Goal: Information Seeking & Learning: Learn about a topic

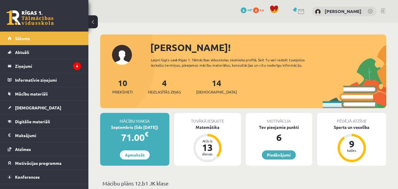
click at [202, 11] on div "0 Dāvanas 6 mP 0 xp Anna Grabčaka" at bounding box center [242, 11] width 309 height 23
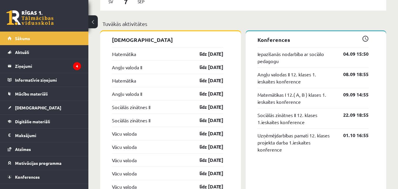
scroll to position [459, 0]
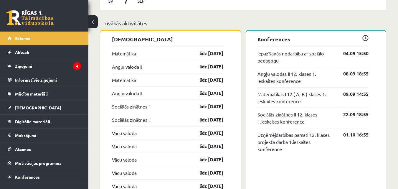
click at [131, 54] on link "Matemātika" at bounding box center [124, 53] width 24 height 7
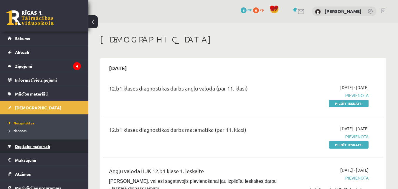
click at [42, 147] on span "Digitālie materiāli" at bounding box center [32, 145] width 35 height 5
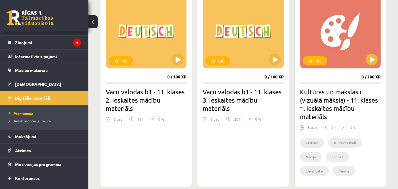
scroll to position [175, 0]
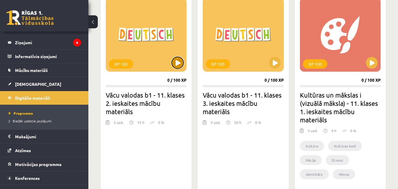
click at [177, 66] on button at bounding box center [178, 63] width 12 height 12
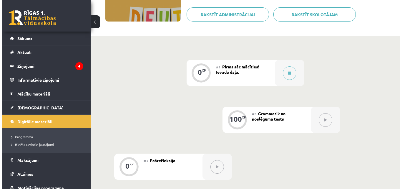
scroll to position [99, 0]
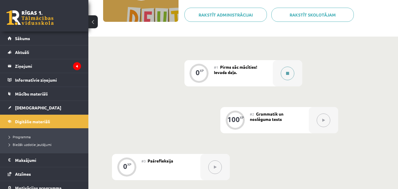
click at [286, 71] on button at bounding box center [287, 74] width 14 height 14
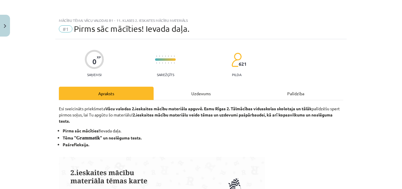
click at [200, 93] on div "Uzdevums" at bounding box center [201, 93] width 95 height 13
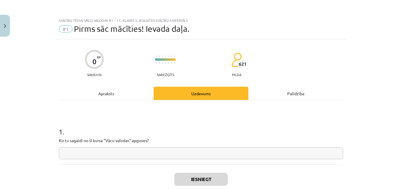
scroll to position [15, 0]
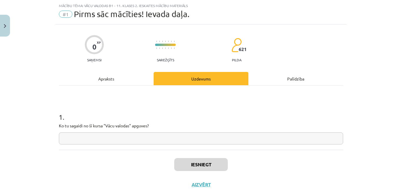
click at [107, 79] on div "Apraksts" at bounding box center [106, 78] width 95 height 13
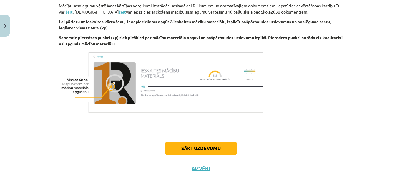
scroll to position [350, 0]
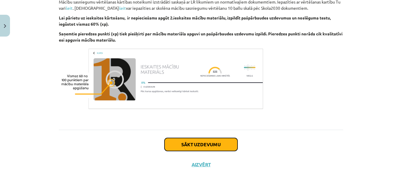
click at [189, 142] on button "Sākt uzdevumu" at bounding box center [200, 144] width 73 height 13
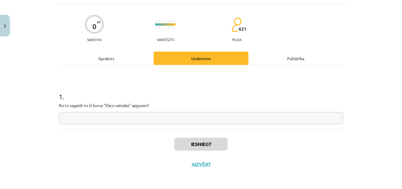
scroll to position [15, 0]
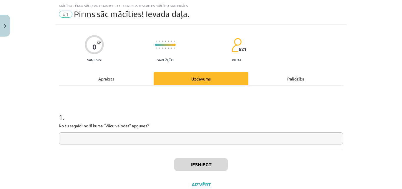
click at [187, 139] on input "text" at bounding box center [201, 138] width 284 height 12
drag, startPoint x: 149, startPoint y: 125, endPoint x: 55, endPoint y: 126, distance: 93.6
click at [55, 126] on div "0 XP Saņemsi Sarežģīts 621 pilda Apraksts Uzdevums Palīdzība 1 . Ko tu sagaidi …" at bounding box center [200, 109] width 291 height 170
copy p "Ko tu sagaidi no šī kursa "Vācu valodas" apguves?"
click at [109, 109] on h1 "1 ." at bounding box center [201, 111] width 284 height 18
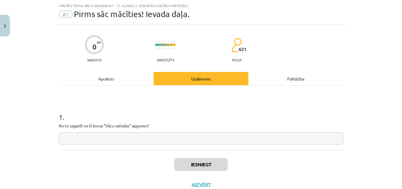
click at [119, 140] on input "text" at bounding box center [201, 138] width 284 height 12
paste input "**********"
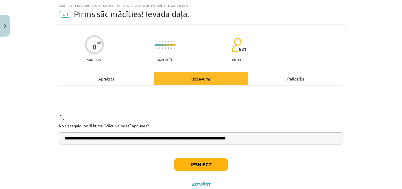
type input "**********"
click at [208, 164] on button "Iesniegt" at bounding box center [201, 164] width 54 height 13
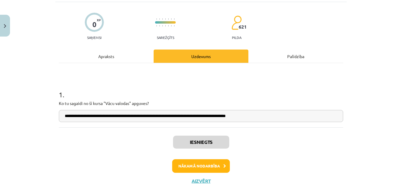
scroll to position [38, 0]
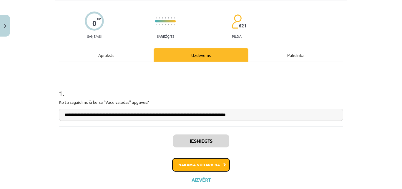
click at [217, 164] on button "Nākamā nodarbība" at bounding box center [201, 165] width 58 height 14
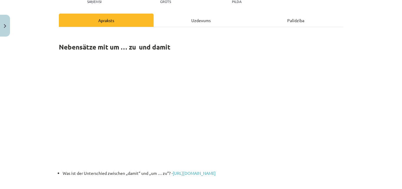
scroll to position [74, 0]
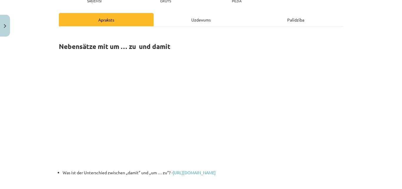
click at [333, 140] on p at bounding box center [201, 109] width 284 height 114
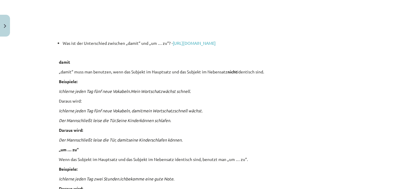
scroll to position [207, 0]
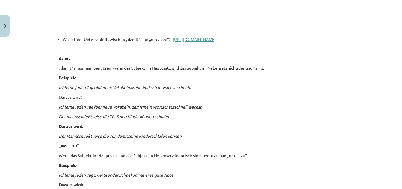
click at [216, 40] on link "https://www.sprachschule-aktiv-muenchen.de/unterschied-zwischen-damit-und-um-zu/" at bounding box center [194, 38] width 43 height 5
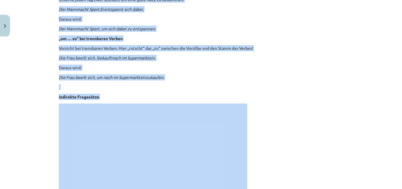
scroll to position [466, 0]
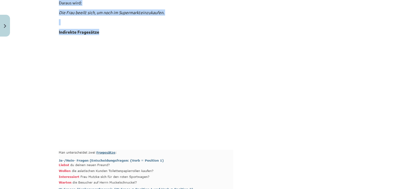
drag, startPoint x: 51, startPoint y: 34, endPoint x: 174, endPoint y: 26, distance: 122.9
click at [174, 26] on div "Mācību tēma: Vācu valodas b1 - 11. klases 2. ieskaites mācību materiāls #2 Gram…" at bounding box center [201, 94] width 402 height 189
copy div "damit „damit“ muss man benutzen, wenn das Subjekt im Hauptsatz und das Subjekt …"
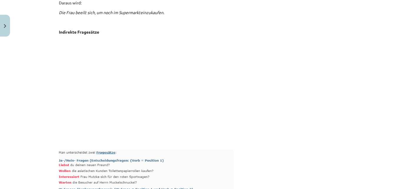
click at [351, 52] on div "Mācību tēma: Vācu valodas b1 - 11. klases 2. ieskaites mācību materiāls #2 Gram…" at bounding box center [201, 94] width 402 height 189
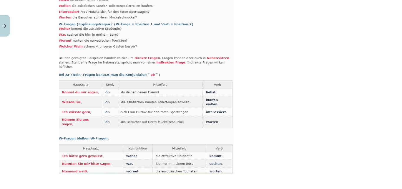
drag, startPoint x: 398, startPoint y: 65, endPoint x: 402, endPoint y: 78, distance: 13.3
click at [397, 78] on div "Mācību tēma: Vācu valodas b1 - 11. klases 2. ieskaites mācību materiāls #2 Gram…" at bounding box center [201, 94] width 402 height 189
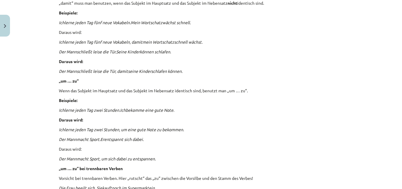
scroll to position [228, 0]
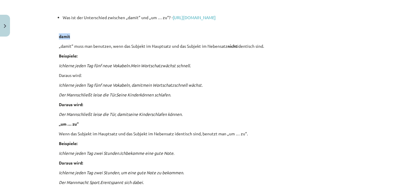
drag, startPoint x: 396, startPoint y: 28, endPoint x: 397, endPoint y: 38, distance: 9.7
click at [397, 38] on div "Mācību tēma: Vācu valodas b1 - 11. klases 2. ieskaites mācību materiāls #2 Gram…" at bounding box center [201, 94] width 402 height 189
click at [374, 42] on div "Mācību tēma: Vācu valodas b1 - 11. klases 2. ieskaites mācību materiāls #2 Gram…" at bounding box center [201, 94] width 402 height 189
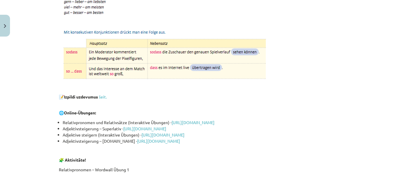
scroll to position [1281, 0]
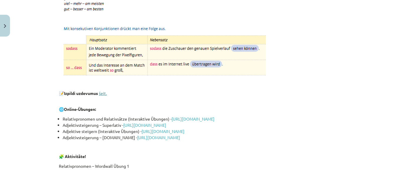
click at [105, 95] on link "šeit." at bounding box center [103, 92] width 8 height 5
drag, startPoint x: 99, startPoint y: 109, endPoint x: 62, endPoint y: 109, distance: 36.2
click at [62, 109] on p "🌐 Online-Übungen:" at bounding box center [201, 109] width 284 height 6
copy p "🌐 Online-Übungen:"
click at [309, 92] on p "📝 I zpildi uzdevumus šeit." at bounding box center [201, 96] width 284 height 12
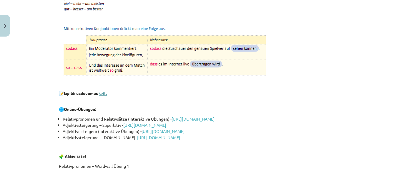
click at [100, 92] on link "šeit." at bounding box center [103, 92] width 8 height 5
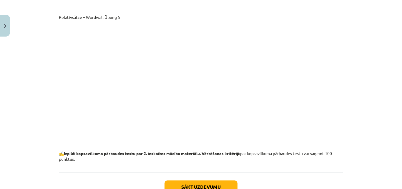
scroll to position [1939, 0]
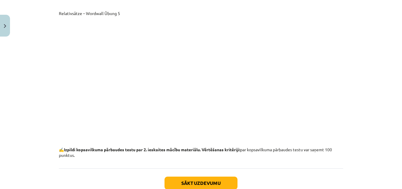
drag, startPoint x: 341, startPoint y: 99, endPoint x: 341, endPoint y: 103, distance: 3.8
click at [389, 87] on div "Mācību tēma: Vācu valodas b1 - 11. klases 2. ieskaites mācību materiāls #2 Gram…" at bounding box center [201, 94] width 402 height 189
drag, startPoint x: 335, startPoint y: 33, endPoint x: 173, endPoint y: 36, distance: 162.4
click at [173, 36] on iframe at bounding box center [201, 76] width 284 height 112
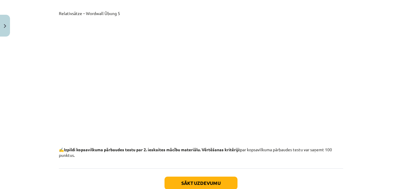
drag, startPoint x: 175, startPoint y: 36, endPoint x: 198, endPoint y: 34, distance: 23.3
click at [175, 35] on iframe at bounding box center [201, 76] width 284 height 112
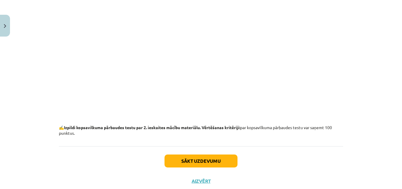
scroll to position [1950, 0]
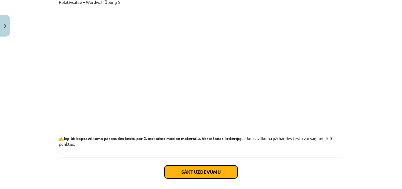
click at [207, 178] on button "Sākt uzdevumu" at bounding box center [200, 171] width 73 height 13
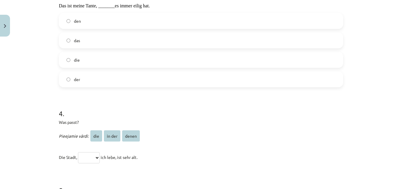
scroll to position [412, 0]
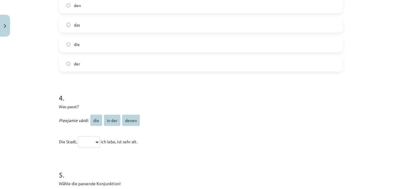
drag, startPoint x: 52, startPoint y: 51, endPoint x: 190, endPoint y: 142, distance: 164.9
click at [190, 142] on div "Mācību tēma: Vācu valodas b1 - 11. klases 2. ieskaites mācību materiāls #2 Gram…" at bounding box center [201, 94] width 402 height 189
copy form "Was passt? Das ist der Vogel, _______ meine Mutter fotografiert hat. die das de…"
click at [230, 113] on p "Pieejamie vārdi: die in der denen" at bounding box center [201, 120] width 284 height 14
click at [382, 80] on div "Mācību tēma: Vācu valodas b1 - 11. klases 2. ieskaites mācību materiāls #2 Gram…" at bounding box center [201, 94] width 402 height 189
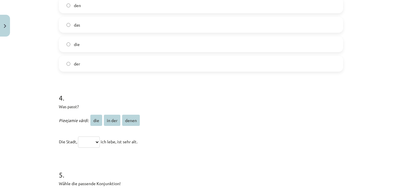
click at [97, 5] on label "den" at bounding box center [200, 5] width 283 height 15
click at [240, 8] on label "den" at bounding box center [200, 5] width 283 height 15
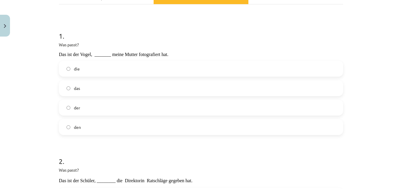
scroll to position [104, 0]
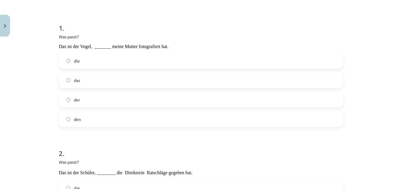
click at [126, 117] on label "den" at bounding box center [200, 119] width 283 height 15
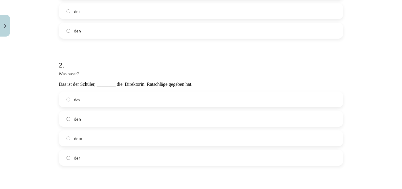
scroll to position [216, 0]
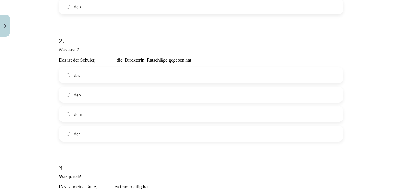
click at [181, 107] on label "dem" at bounding box center [200, 114] width 283 height 15
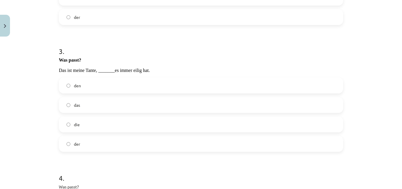
scroll to position [336, 0]
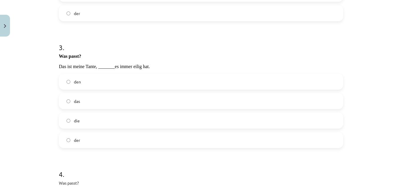
click at [165, 117] on label "die" at bounding box center [200, 120] width 283 height 15
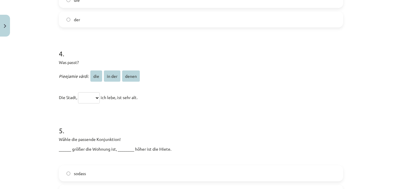
scroll to position [460, 0]
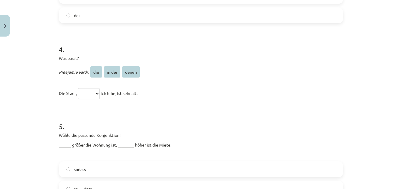
click at [97, 91] on select "*** ****** *****" at bounding box center [89, 93] width 22 height 11
select select "******"
click at [78, 88] on select "*** ****** *****" at bounding box center [89, 93] width 22 height 11
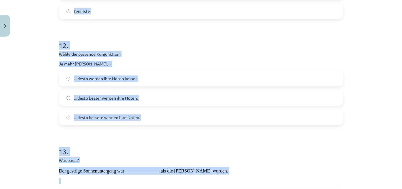
scroll to position [1315, 0]
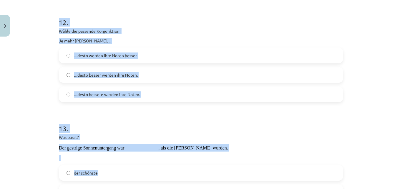
drag, startPoint x: 54, startPoint y: 123, endPoint x: 219, endPoint y: 84, distance: 169.0
copy form "5 . Wähle die passende Konjunktion! ______ größer die Wohnung ist, ________ höh…"
drag, startPoint x: 371, startPoint y: 81, endPoint x: 327, endPoint y: 26, distance: 71.2
click at [371, 81] on div "Mācību tēma: Vācu valodas b1 - 11. klases 2. ieskaites mācību materiāls #2 Gram…" at bounding box center [201, 94] width 402 height 189
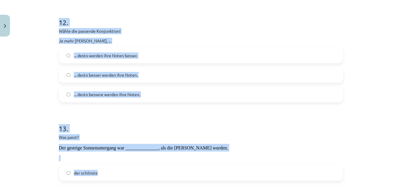
click at [360, 82] on div "Mācību tēma: Vācu valodas b1 - 11. klases 2. ieskaites mācību materiāls #2 Gram…" at bounding box center [201, 94] width 402 height 189
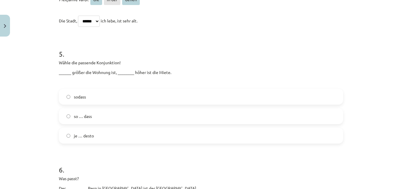
scroll to position [541, 0]
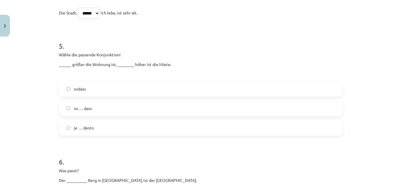
click at [90, 128] on span "je … desto" at bounding box center [84, 127] width 20 height 6
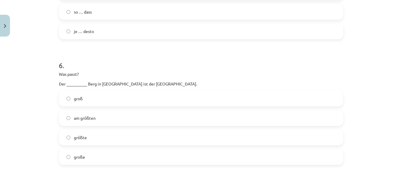
scroll to position [641, 0]
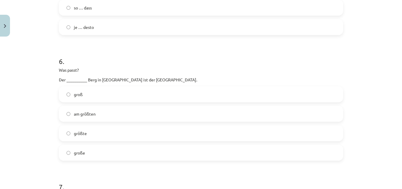
click at [92, 133] on label "größte" at bounding box center [200, 133] width 283 height 15
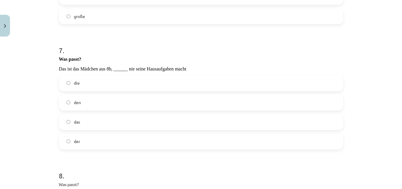
scroll to position [793, 0]
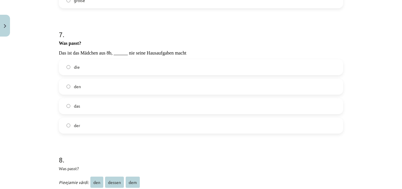
click at [98, 65] on label "die" at bounding box center [200, 67] width 283 height 15
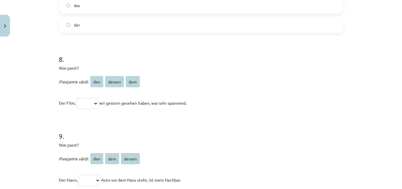
scroll to position [898, 0]
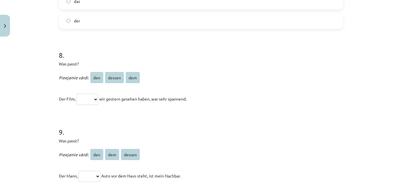
click at [98, 96] on select "*** ****** ***" at bounding box center [88, 99] width 22 height 11
select select "***"
click at [77, 94] on select "*** ****** ***" at bounding box center [88, 99] width 22 height 11
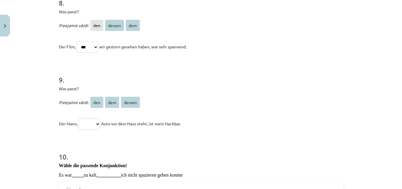
scroll to position [958, 0]
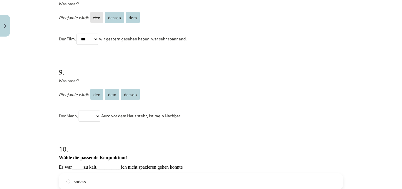
click at [100, 116] on select "*** *** ******" at bounding box center [90, 115] width 22 height 11
select select "******"
click at [79, 110] on select "*** *** ******" at bounding box center [90, 115] width 22 height 11
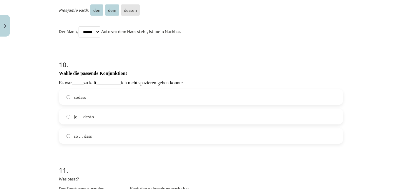
scroll to position [1058, 0]
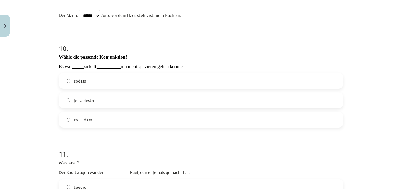
click at [112, 114] on label "so … dass" at bounding box center [200, 119] width 283 height 15
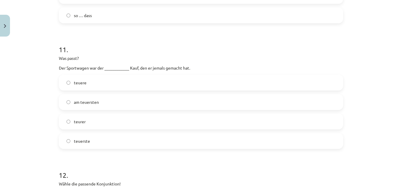
scroll to position [1174, 0]
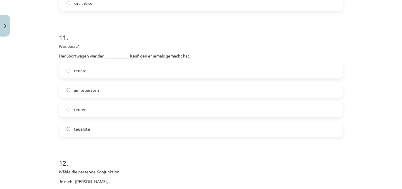
click at [103, 129] on label "teuerste" at bounding box center [200, 128] width 283 height 15
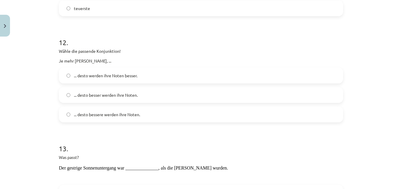
scroll to position [1303, 0]
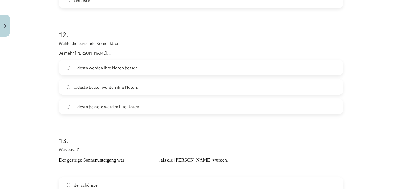
click at [111, 87] on label "... desto besser werden ihre Noten." at bounding box center [200, 86] width 283 height 15
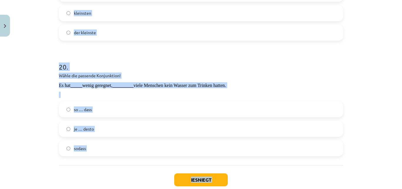
scroll to position [2237, 0]
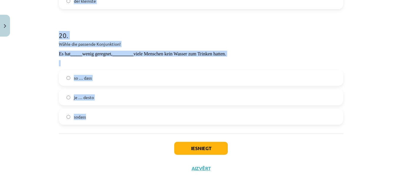
drag, startPoint x: 53, startPoint y: 17, endPoint x: 148, endPoint y: 115, distance: 136.5
copy form "13 . Was passt? Der gestrige Sonnenuntergang war ______________, als die Wolken…"
click at [394, 108] on div "Mācību tēma: Vācu valodas b1 - 11. klases 2. ieskaites mācību materiāls #2 Gram…" at bounding box center [201, 94] width 402 height 189
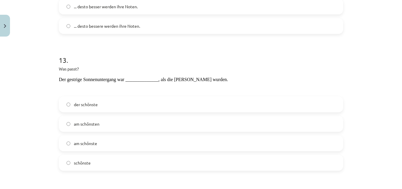
scroll to position [1395, 0]
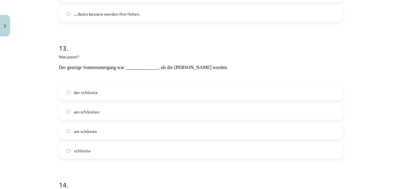
click at [106, 112] on label "am schönsten" at bounding box center [200, 111] width 283 height 15
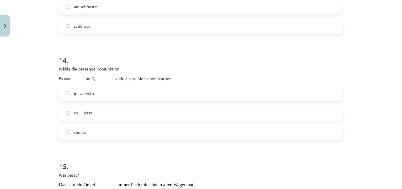
scroll to position [1523, 0]
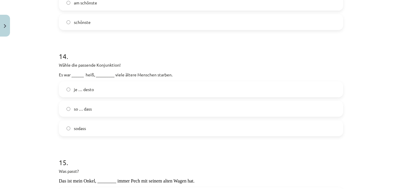
click at [97, 109] on label "so … dass" at bounding box center [200, 108] width 283 height 15
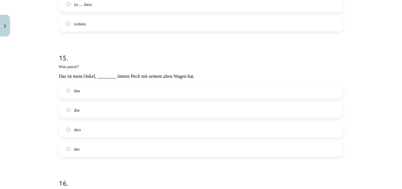
scroll to position [1636, 0]
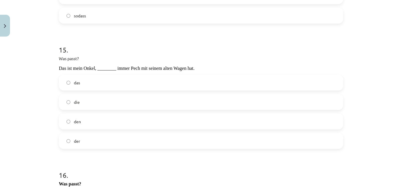
click at [88, 134] on label "der" at bounding box center [200, 140] width 283 height 15
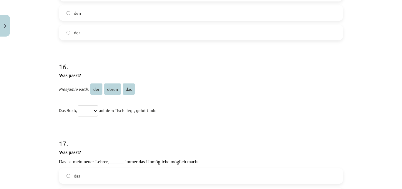
scroll to position [1748, 0]
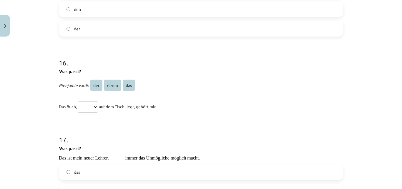
click at [96, 103] on select "*** ***** ***" at bounding box center [88, 106] width 20 height 11
select select "***"
click at [78, 101] on select "*** ***** ***" at bounding box center [88, 106] width 20 height 11
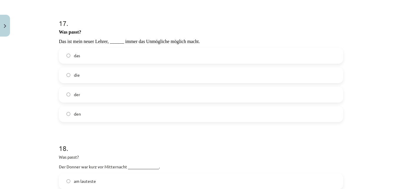
scroll to position [1868, 0]
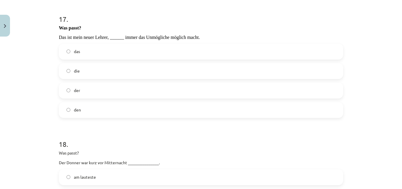
click at [88, 84] on label "der" at bounding box center [200, 90] width 283 height 15
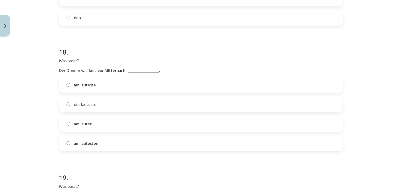
scroll to position [1964, 0]
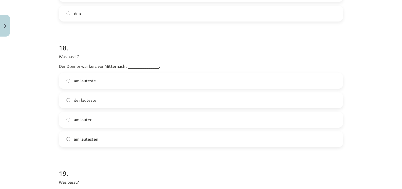
click at [104, 96] on label "der lauteste" at bounding box center [200, 100] width 283 height 15
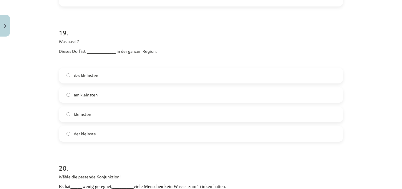
scroll to position [2117, 0]
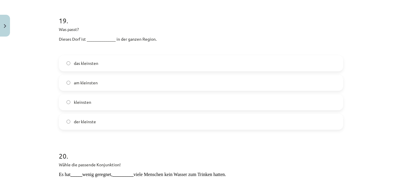
click at [99, 83] on label "am kleinsten" at bounding box center [200, 82] width 283 height 15
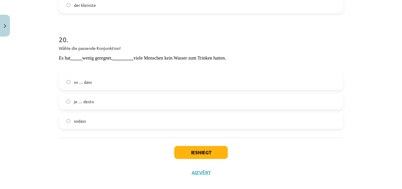
scroll to position [2237, 0]
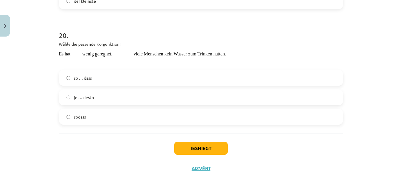
click at [103, 76] on label "so … dass" at bounding box center [200, 77] width 283 height 15
click at [210, 145] on button "Iesniegt" at bounding box center [201, 148] width 54 height 13
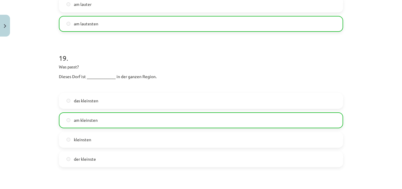
scroll to position [2256, 0]
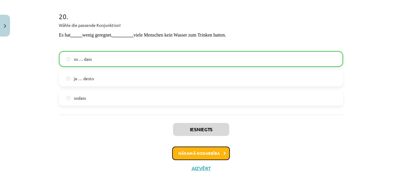
click at [217, 150] on button "Nākamā nodarbība" at bounding box center [201, 153] width 58 height 14
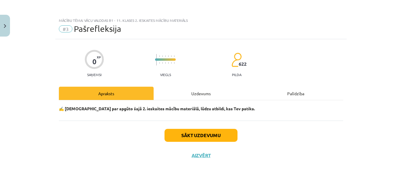
scroll to position [0, 0]
click at [190, 134] on button "Sākt uzdevumu" at bounding box center [200, 135] width 73 height 13
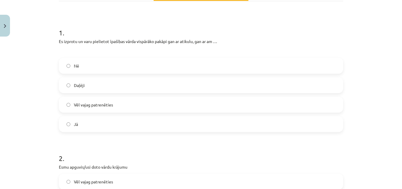
scroll to position [98, 0]
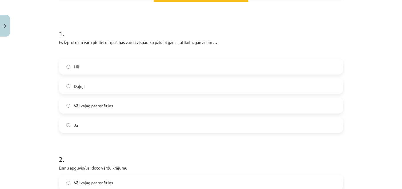
click at [139, 86] on label "Daļēji" at bounding box center [200, 86] width 283 height 15
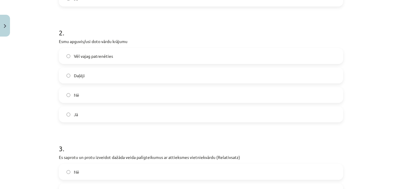
scroll to position [222, 0]
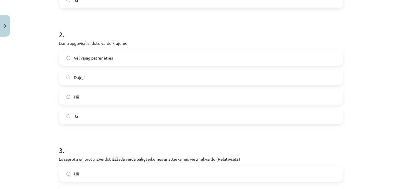
click at [103, 61] on label "Vēl vajag patrenēties" at bounding box center [200, 57] width 283 height 15
click at [76, 114] on span "Jā" at bounding box center [76, 116] width 4 height 6
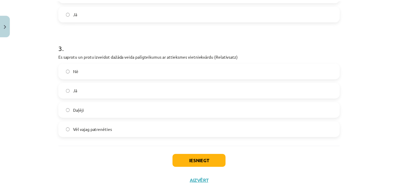
scroll to position [326, 0]
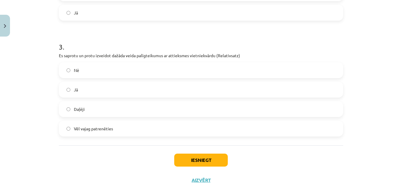
click at [105, 109] on label "Daļēji" at bounding box center [200, 109] width 283 height 15
click at [104, 131] on span "Vēl vajag patrenēties" at bounding box center [93, 128] width 39 height 6
click at [212, 162] on button "Iesniegt" at bounding box center [201, 159] width 54 height 13
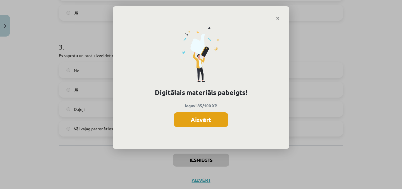
click at [209, 114] on button "Aizvērt" at bounding box center [201, 119] width 54 height 15
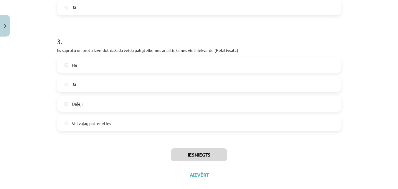
scroll to position [342, 0]
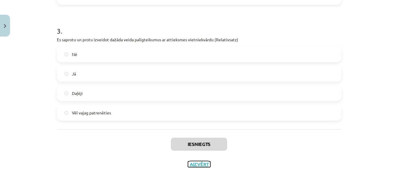
click at [198, 164] on button "Aizvērt" at bounding box center [199, 164] width 22 height 6
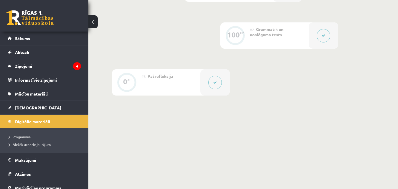
scroll to position [193, 0]
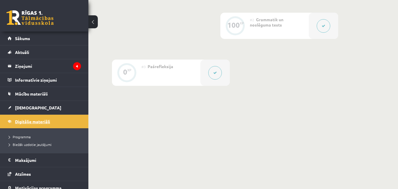
click at [26, 119] on span "Digitālie materiāli" at bounding box center [32, 121] width 35 height 5
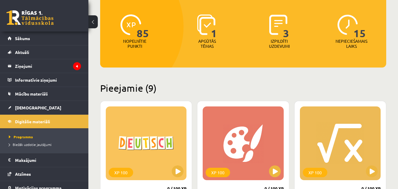
scroll to position [62, 0]
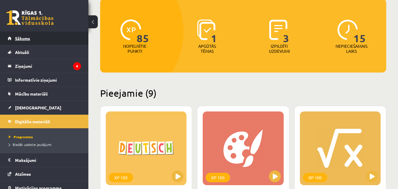
click at [19, 37] on span "Sākums" at bounding box center [22, 38] width 15 height 5
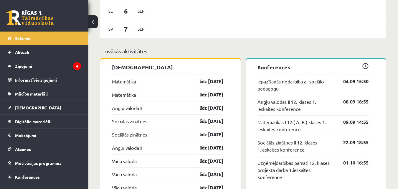
scroll to position [424, 0]
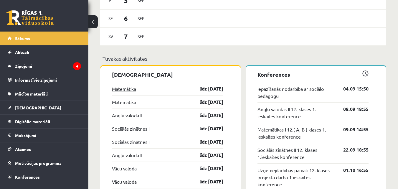
click at [132, 90] on link "Matemātika" at bounding box center [124, 88] width 24 height 7
